Goal: Navigation & Orientation: Find specific page/section

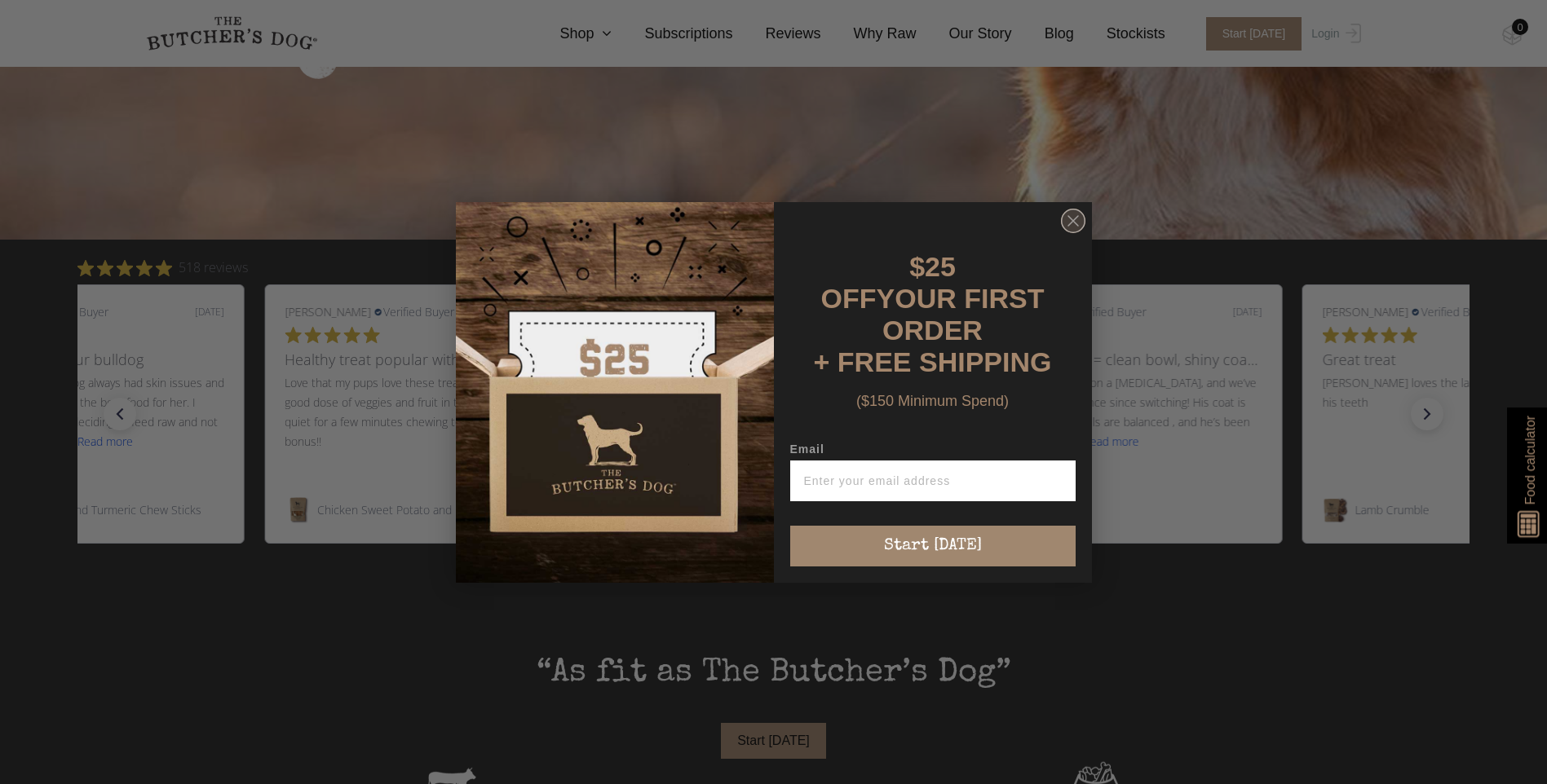
click at [1074, 225] on icon "Close dialog" at bounding box center [1073, 220] width 10 height 10
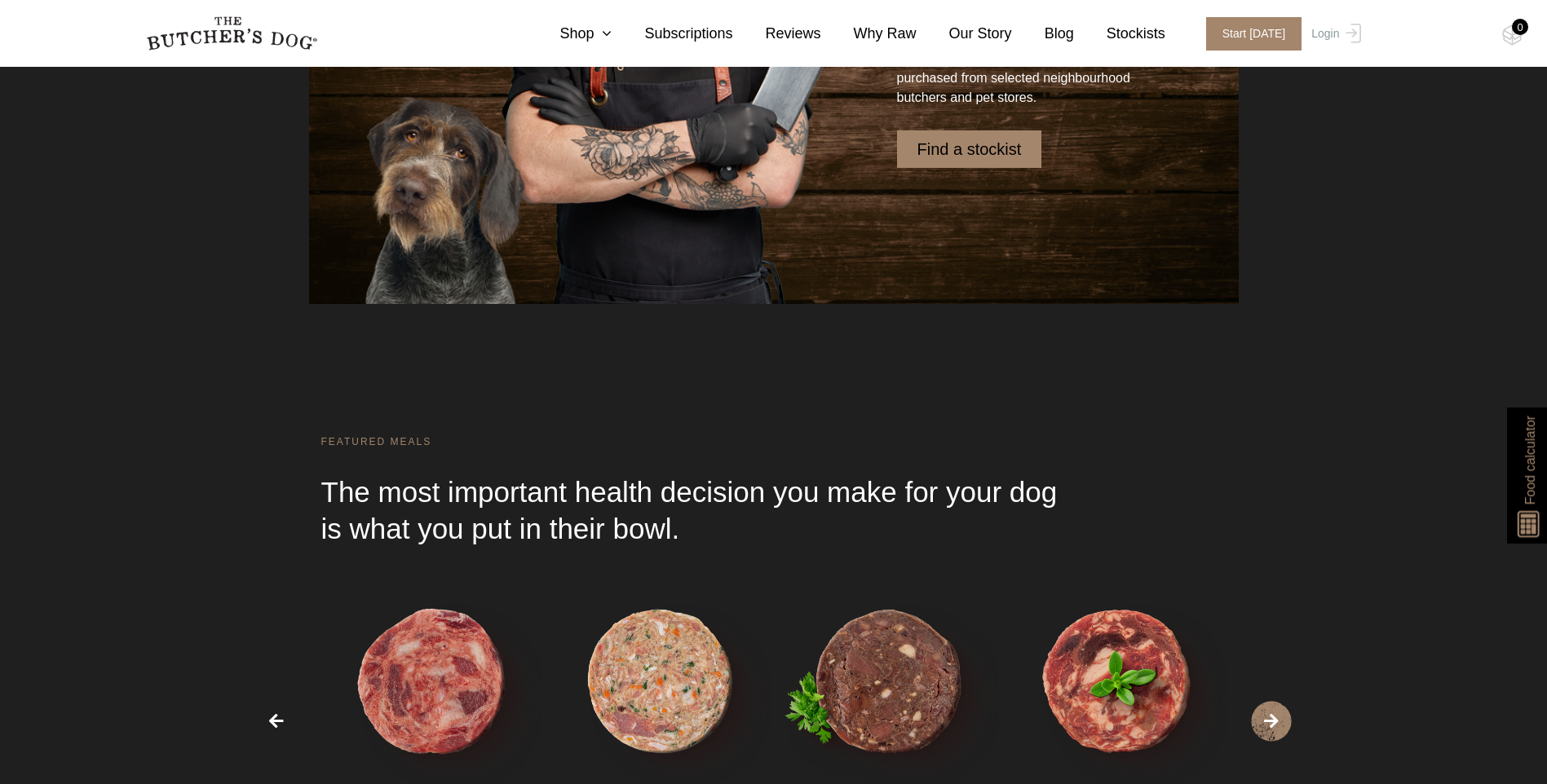
scroll to position [4320, 0]
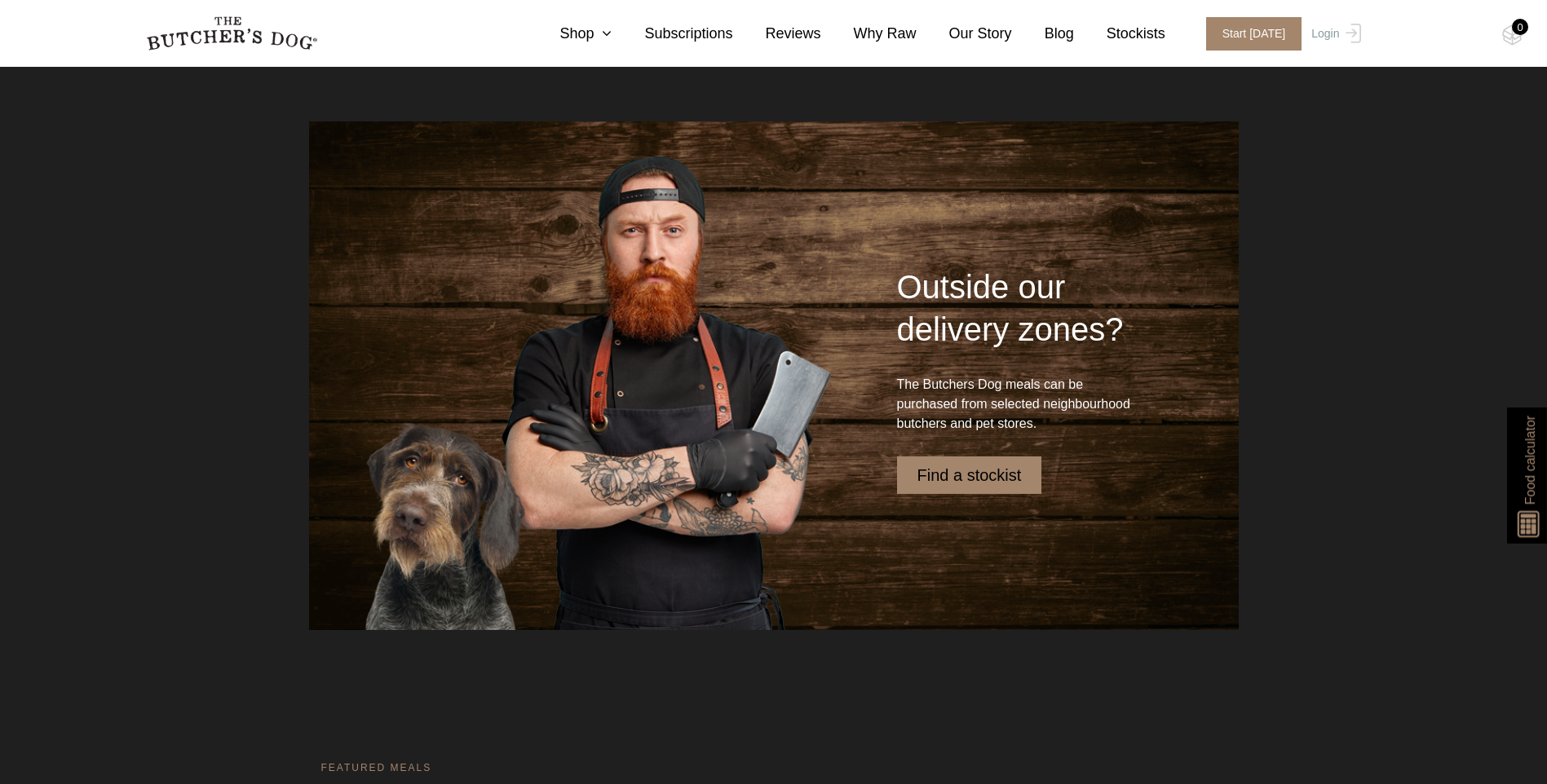
click at [979, 476] on link "Find a stockist" at bounding box center [969, 475] width 145 height 37
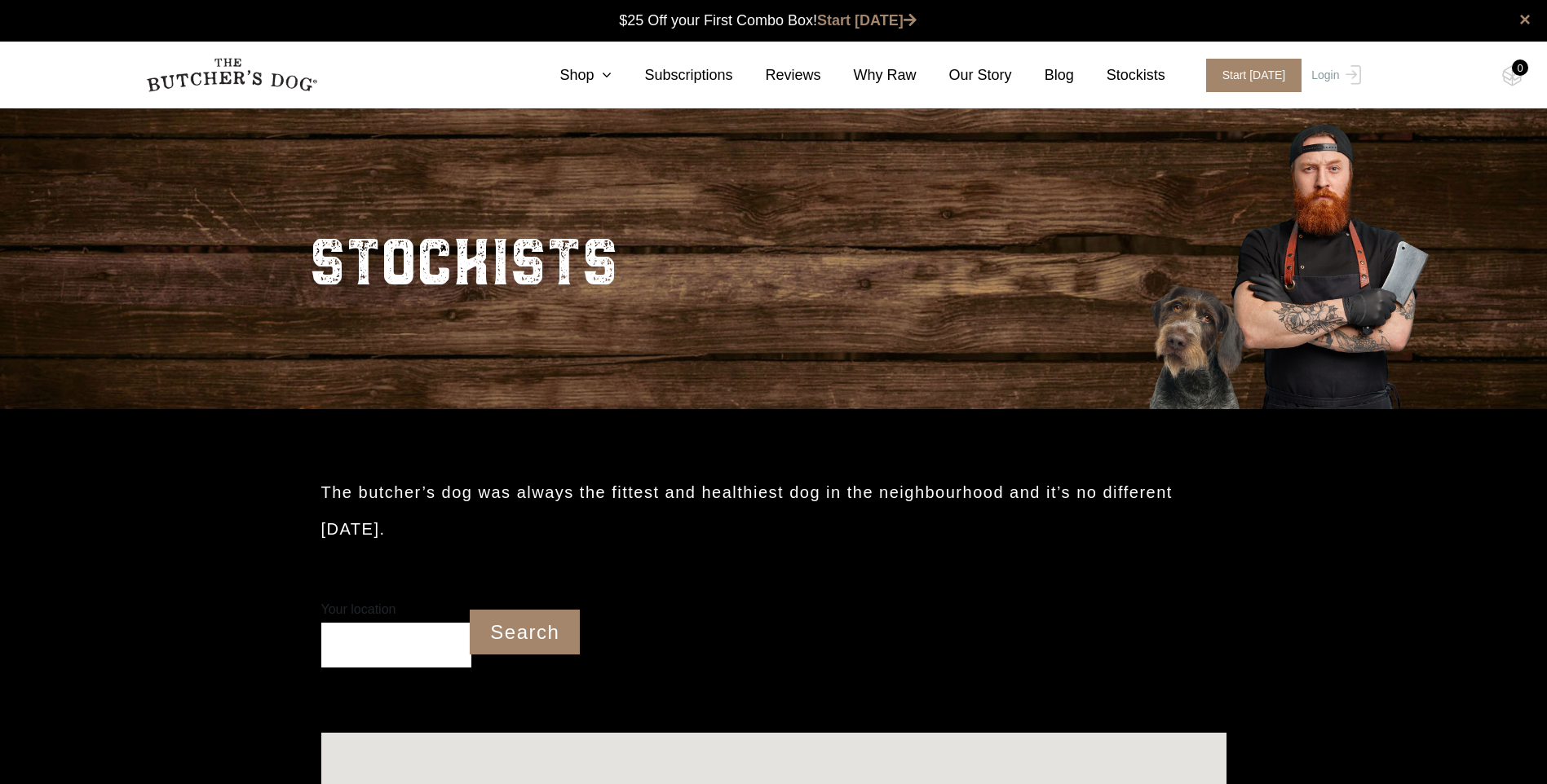
click at [393, 636] on input "Your location" at bounding box center [397, 645] width 151 height 45
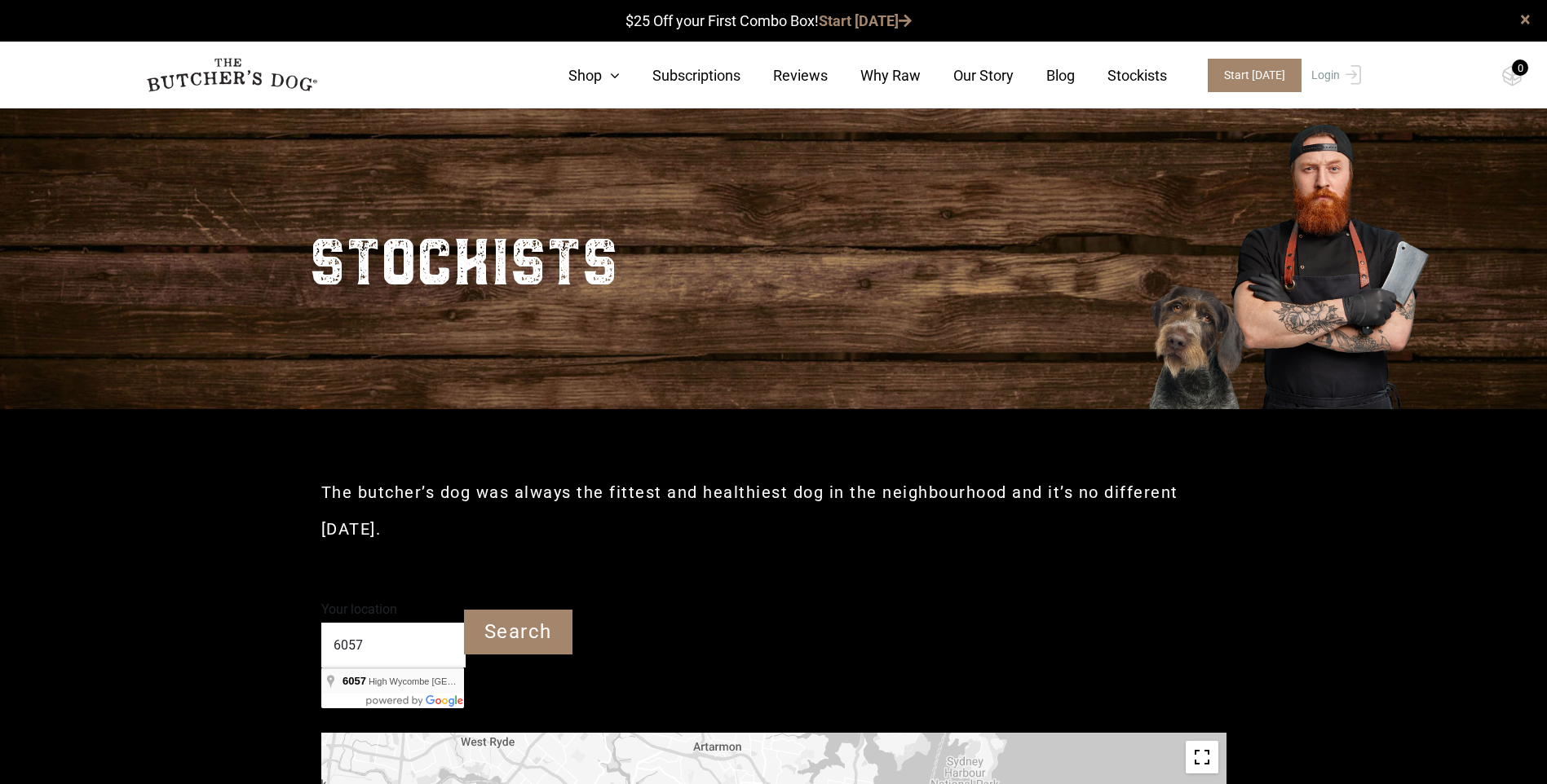
type input "[GEOGRAPHIC_DATA]"
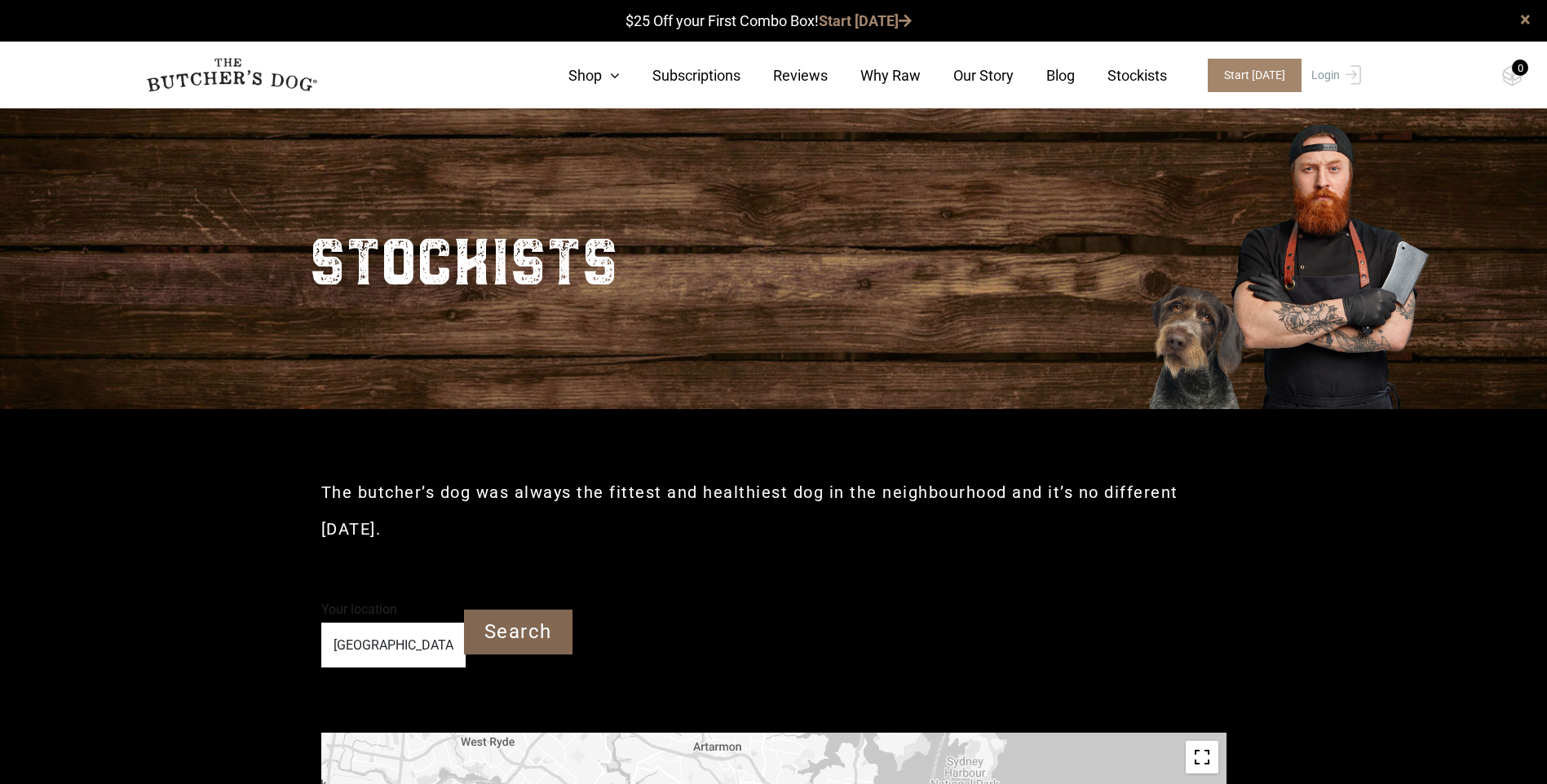
click at [491, 633] on input "Search" at bounding box center [517, 632] width 108 height 45
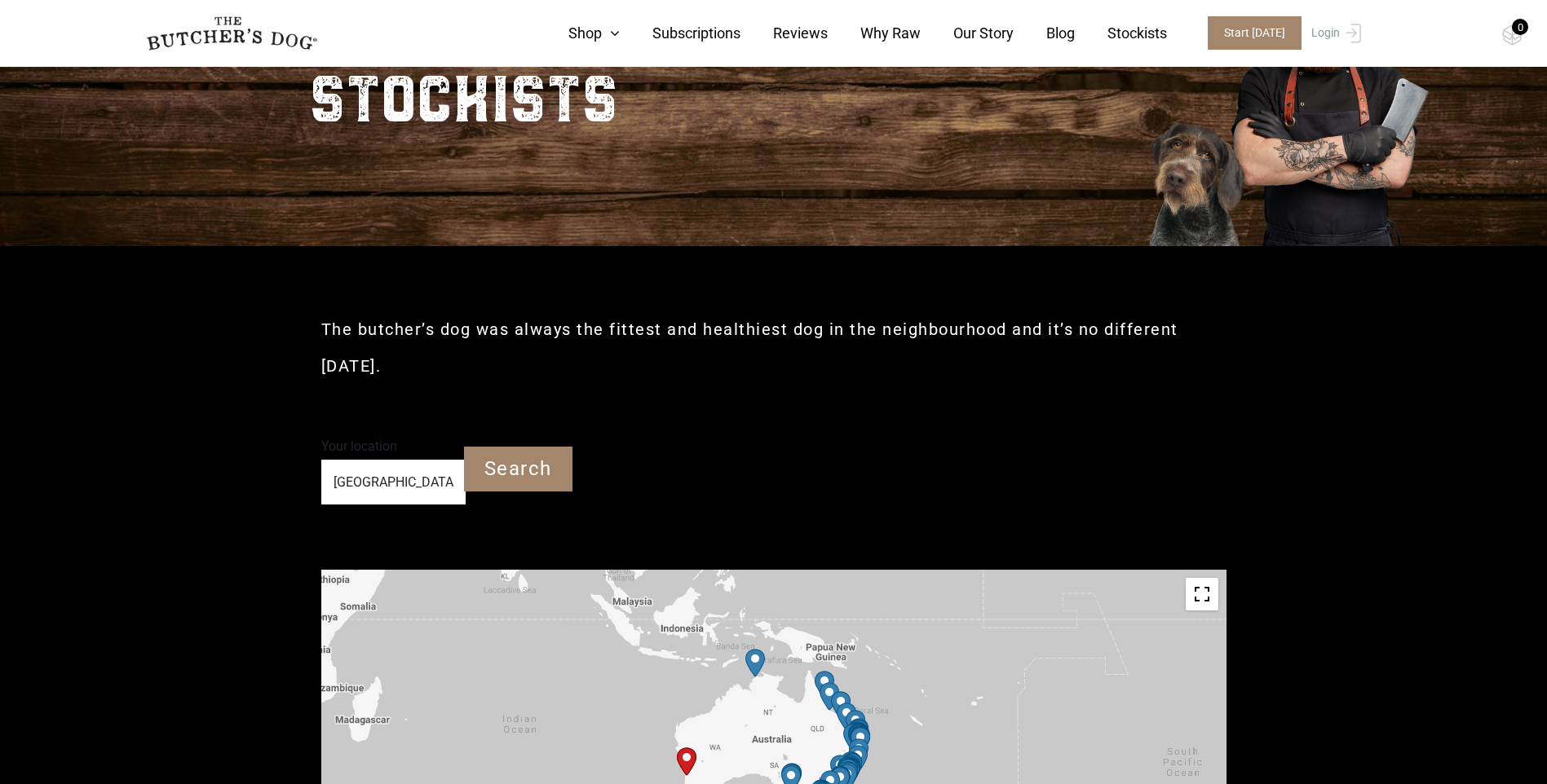
scroll to position [244, 0]
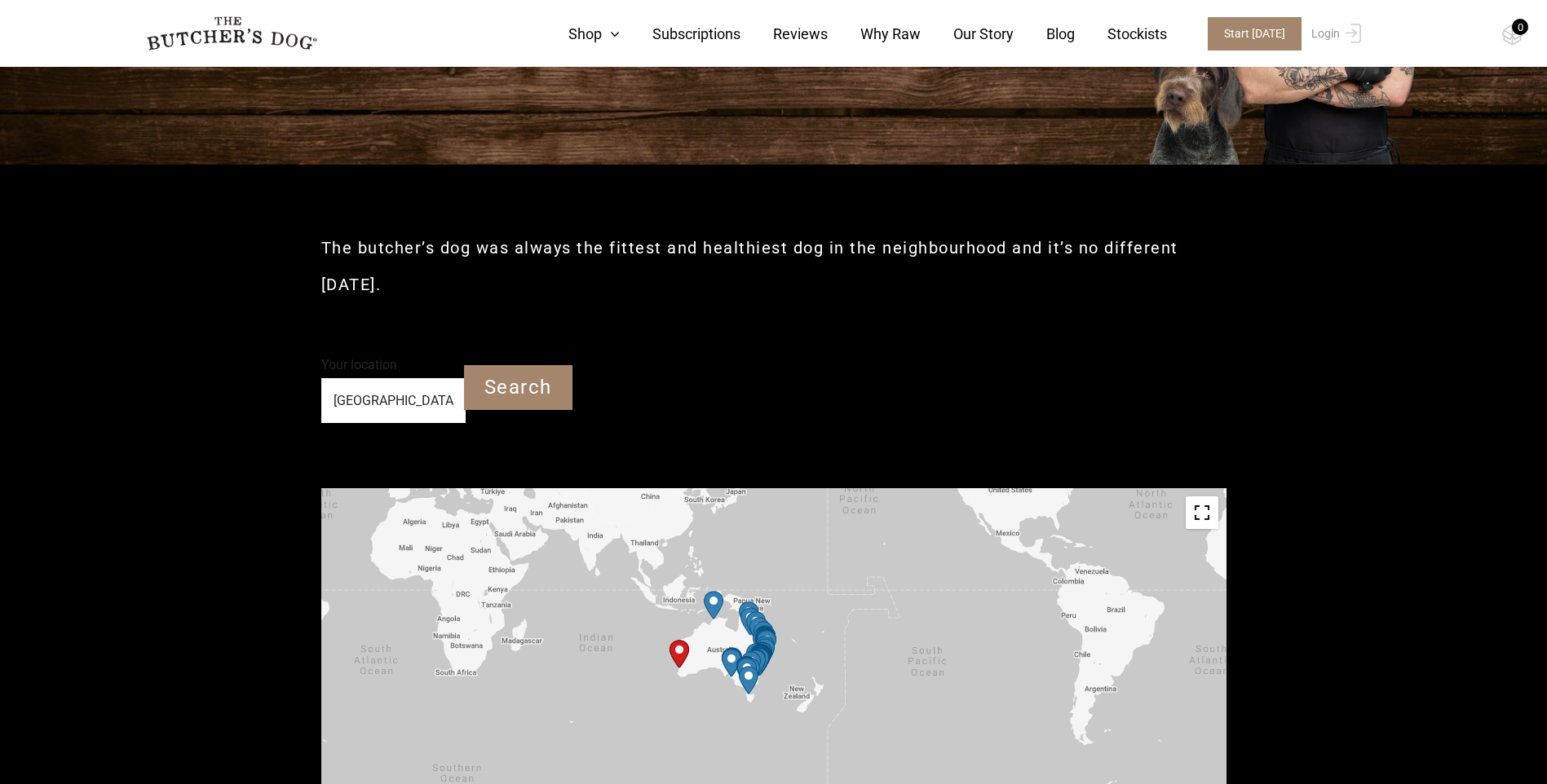
click at [681, 659] on img "Start location" at bounding box center [679, 654] width 20 height 29
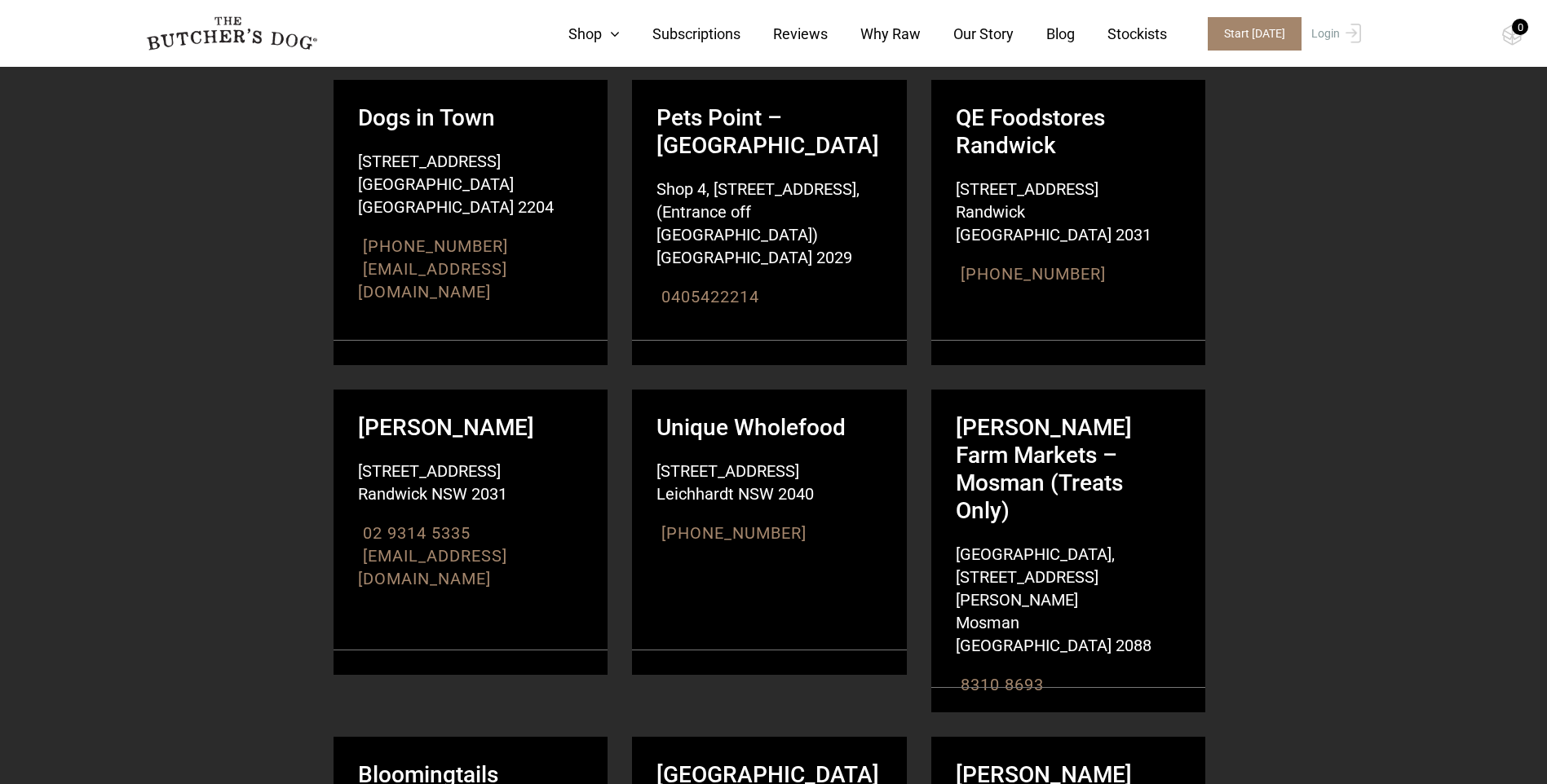
scroll to position [4646, 0]
